Goal: Transaction & Acquisition: Subscribe to service/newsletter

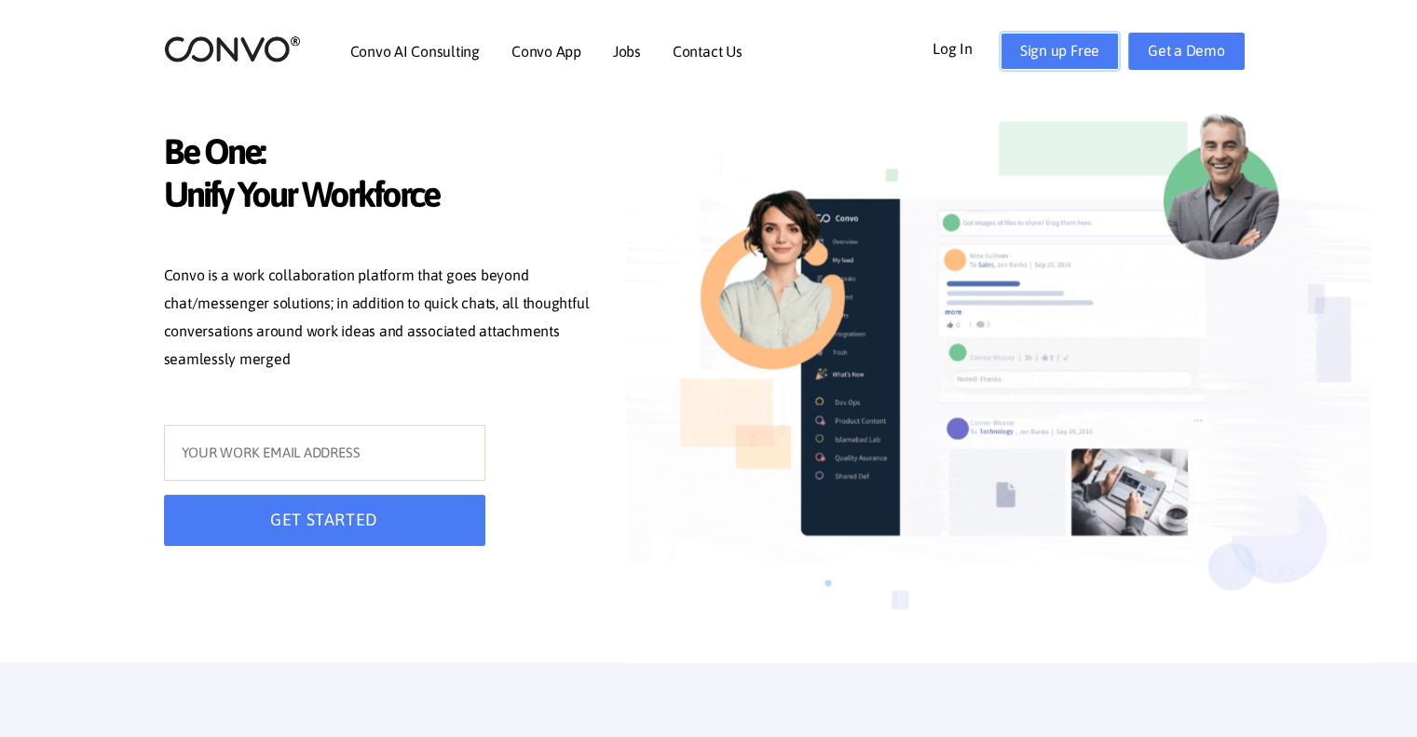
click at [1087, 44] on link "Sign up Free" at bounding box center [1059, 51] width 118 height 37
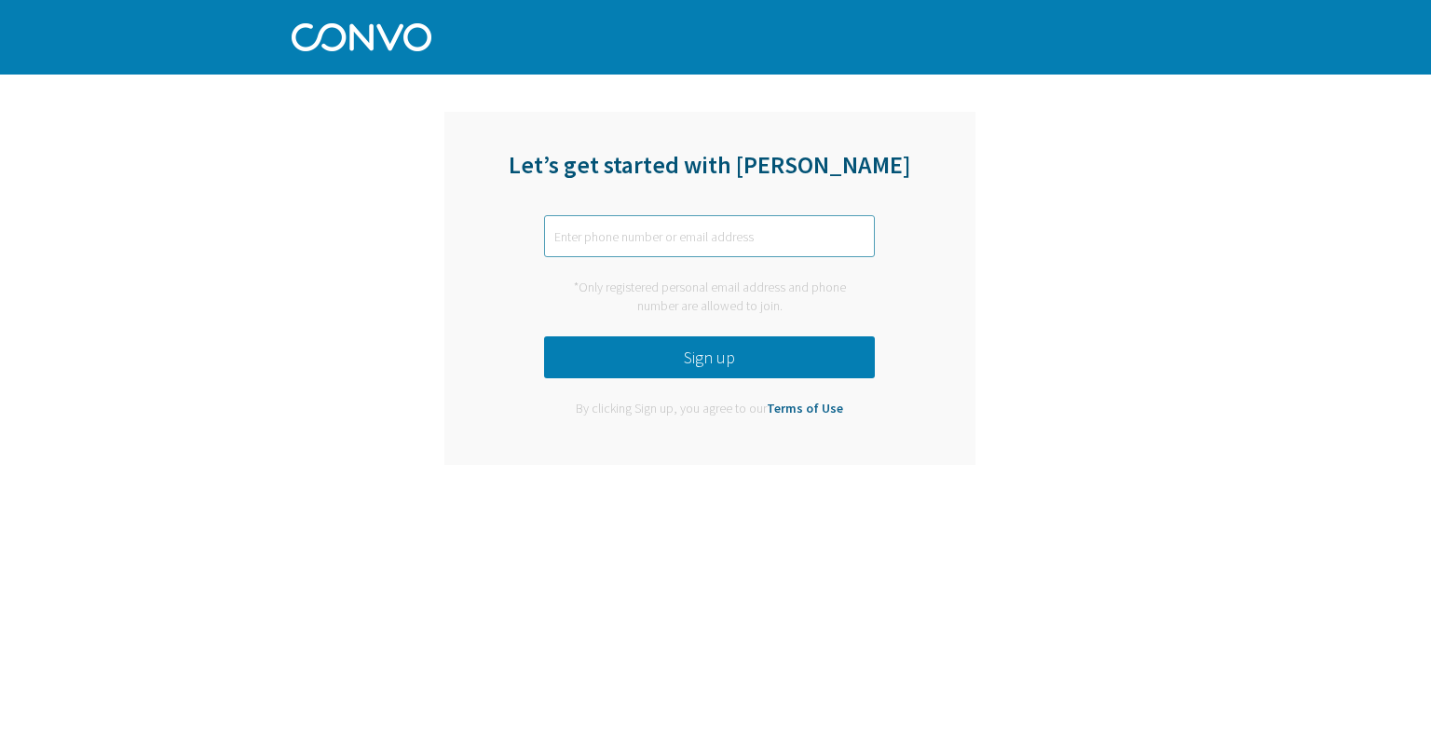
click at [694, 240] on input "text" at bounding box center [709, 236] width 331 height 42
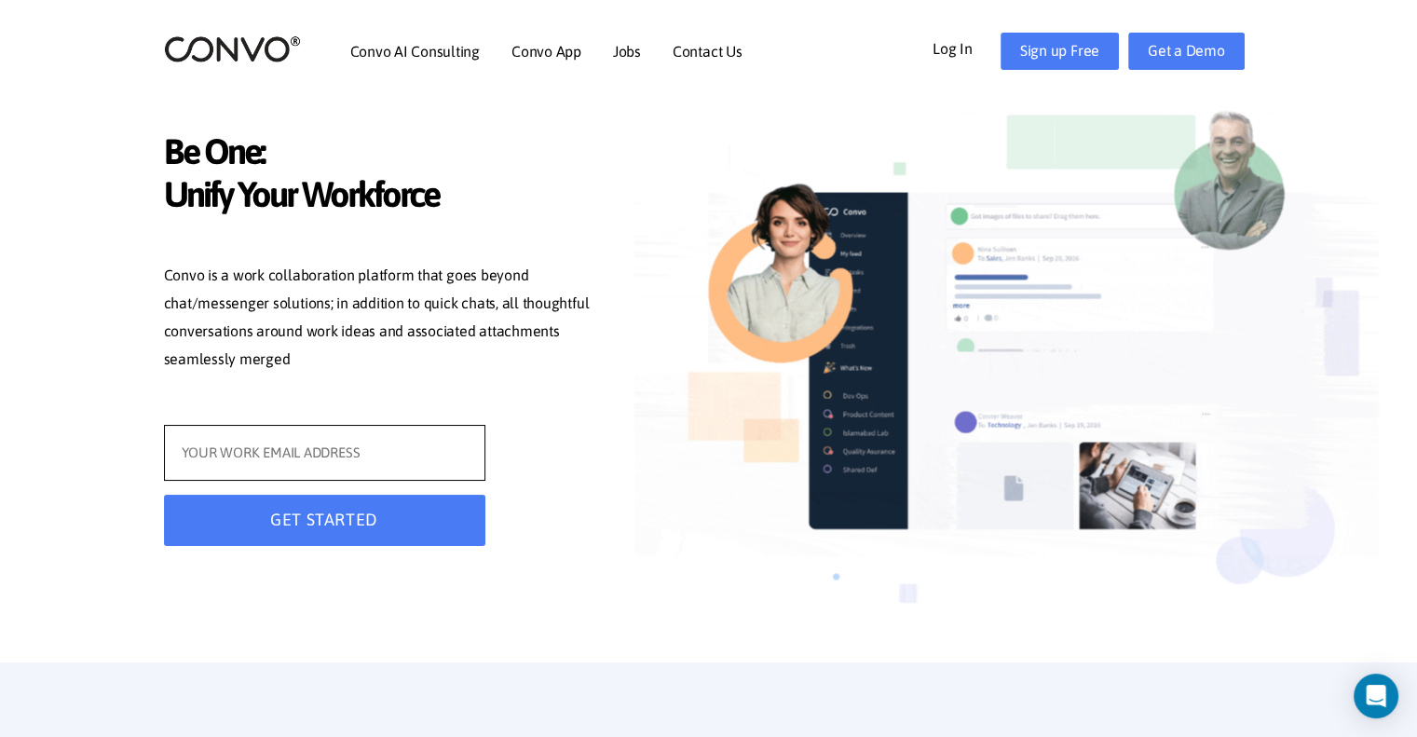
click at [325, 454] on input "text" at bounding box center [324, 453] width 321 height 56
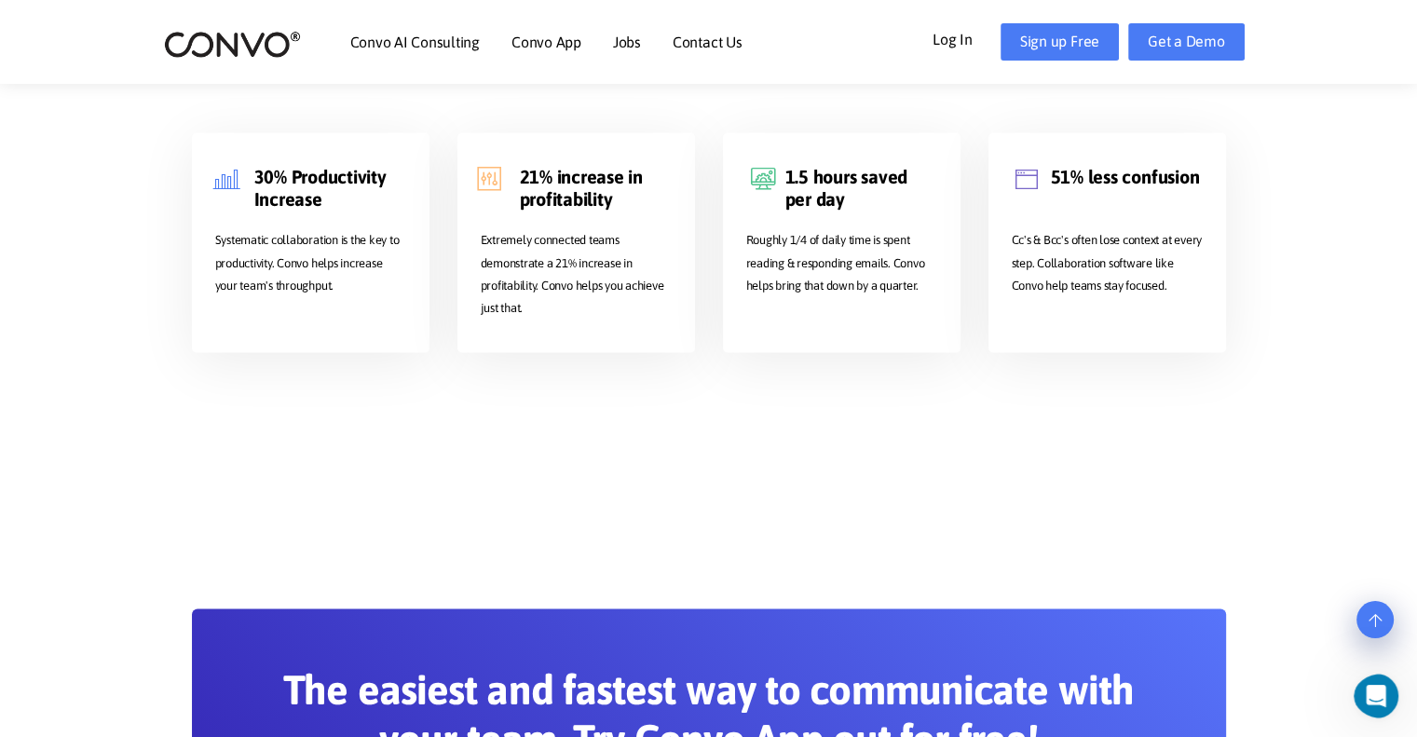
scroll to position [3514, 0]
